Goal: Find specific page/section: Find specific page/section

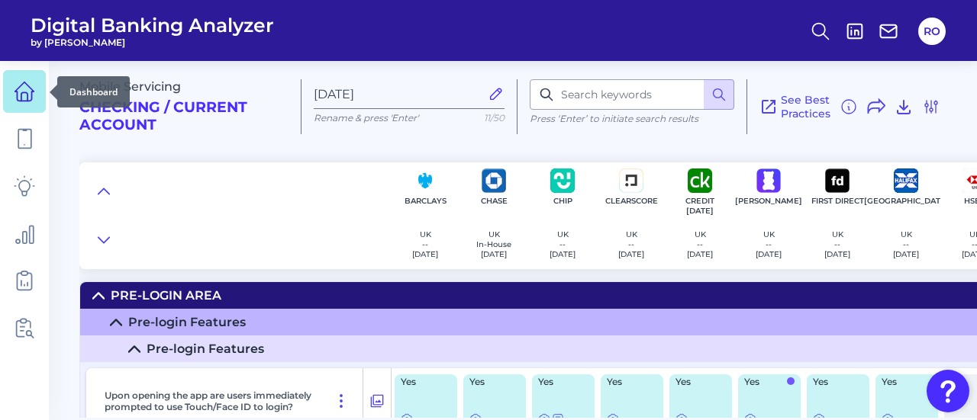
click at [18, 85] on icon at bounding box center [24, 91] width 21 height 21
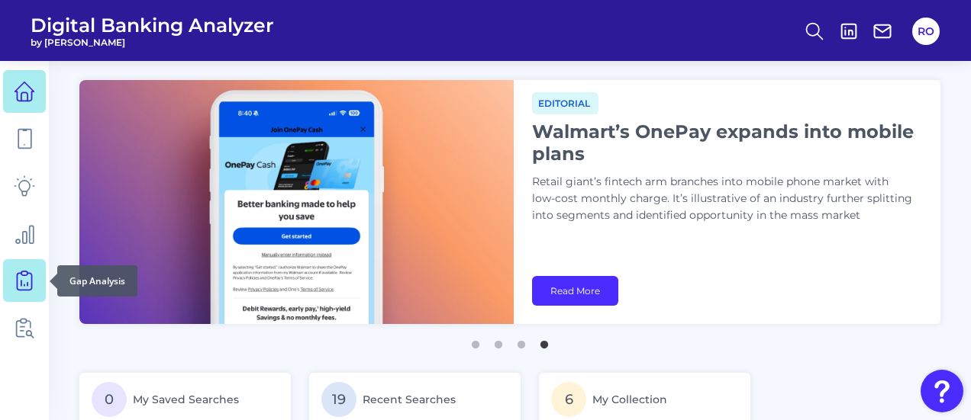
click at [23, 288] on icon at bounding box center [24, 280] width 21 height 21
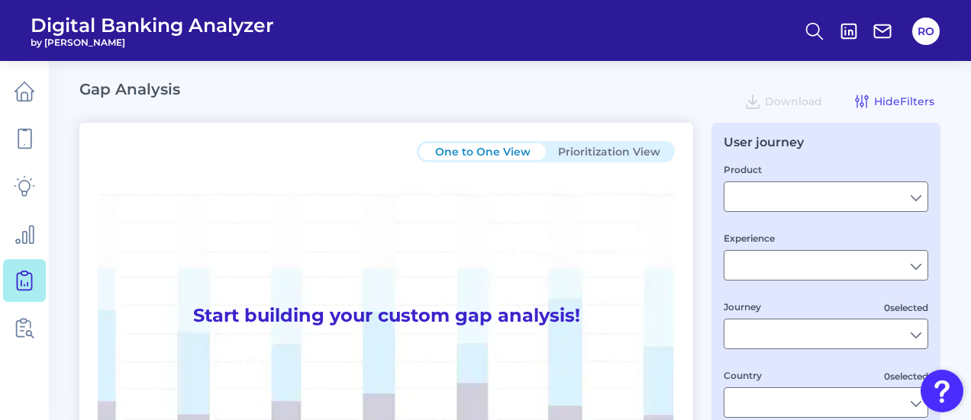
type input "Checking / Current Account"
type input "Mobile Servicing"
type input "Pre-Login Area, New Customer Onboarding, Login & Authentication, Accounts and t…"
type input "[GEOGRAPHIC_DATA]"
type input "All Select individual brands"
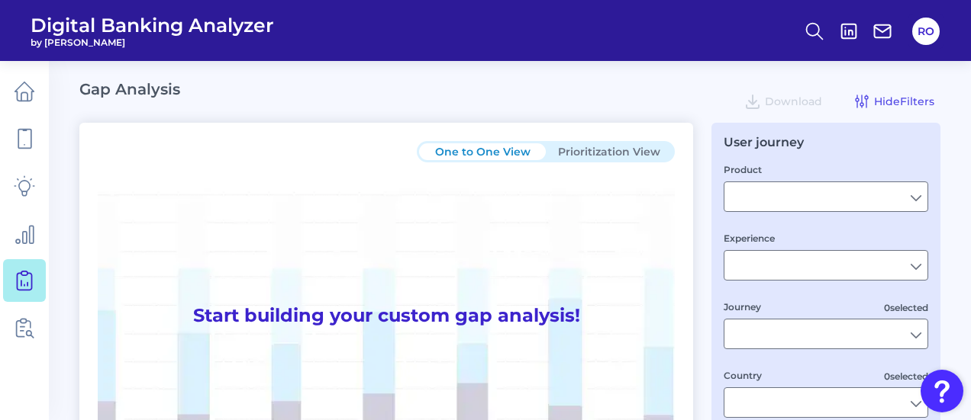
type input "All Journeys"
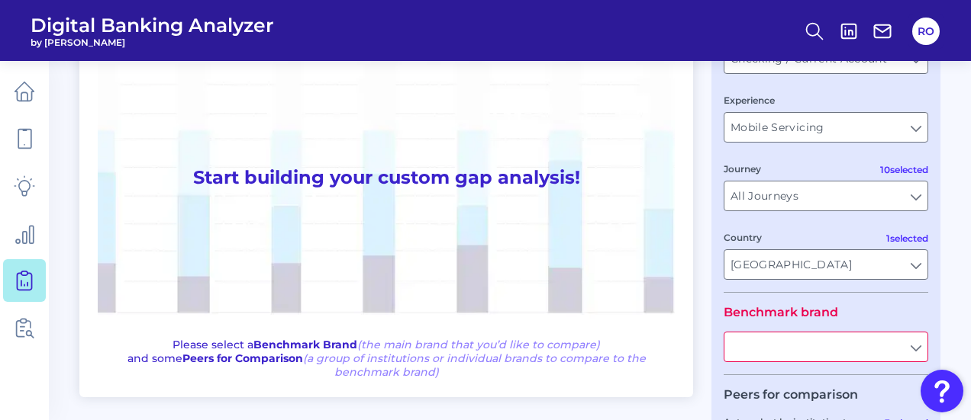
scroll to position [153, 0]
